Goal: Check status: Check status

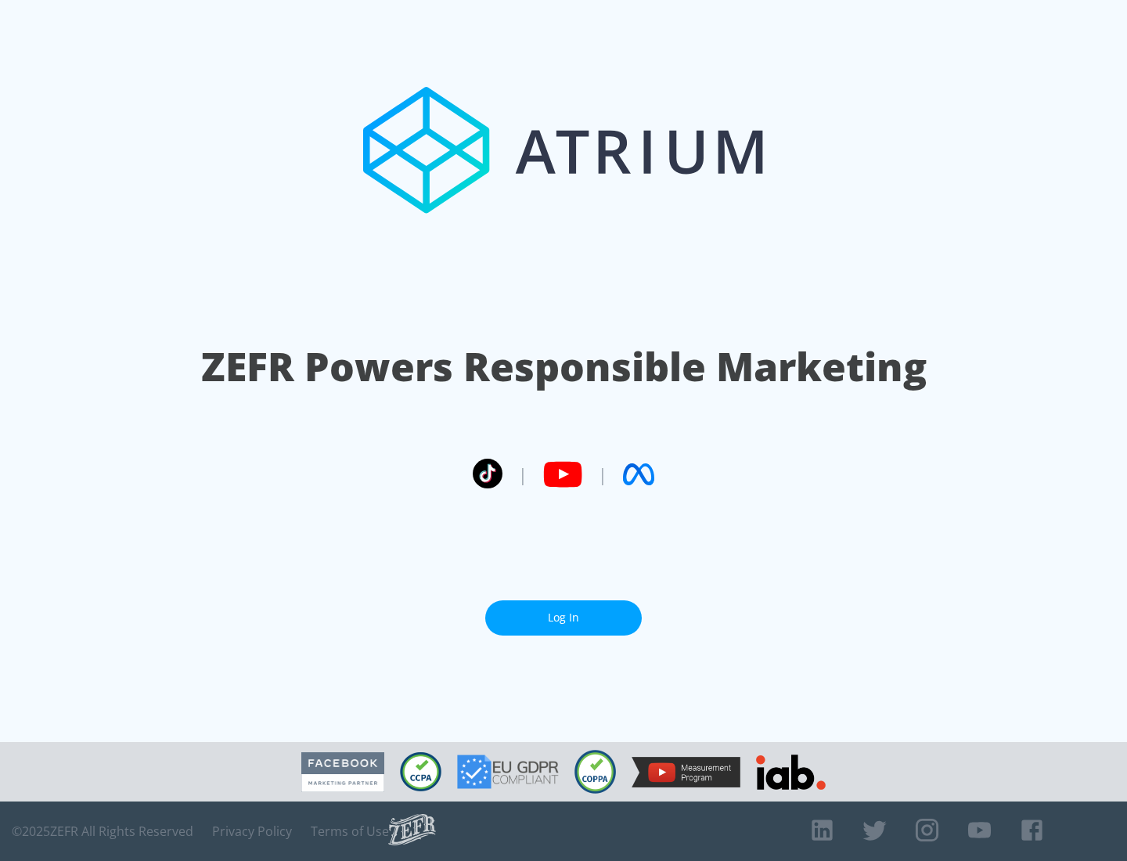
click at [564, 612] on link "Log In" at bounding box center [563, 618] width 157 height 35
